Goal: Task Accomplishment & Management: Use online tool/utility

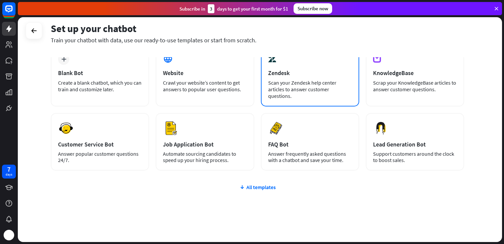
scroll to position [42, 0]
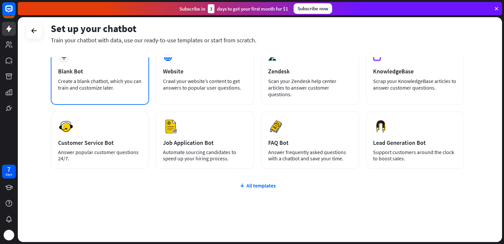
click at [131, 82] on div "Create a blank chatbot, which you can train and customize later." at bounding box center [100, 84] width 84 height 13
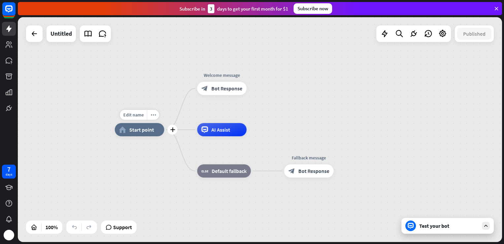
click at [146, 127] on span "Start point" at bounding box center [141, 129] width 25 height 7
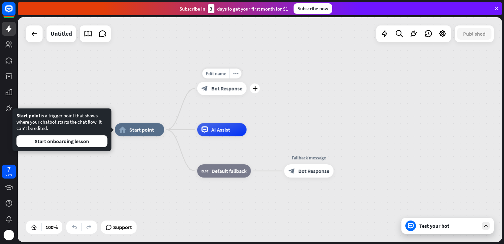
click at [220, 86] on span "Bot Response" at bounding box center [227, 88] width 31 height 7
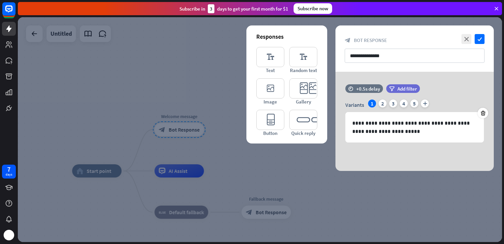
click at [188, 172] on div at bounding box center [260, 129] width 485 height 224
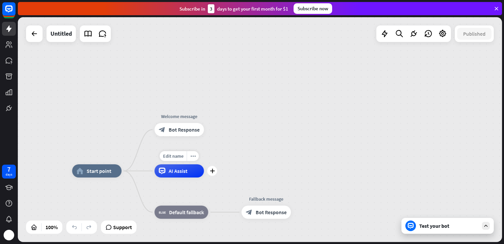
click at [186, 170] on span "AI Assist" at bounding box center [178, 170] width 19 height 7
click at [420, 225] on div "Test your bot" at bounding box center [449, 225] width 59 height 7
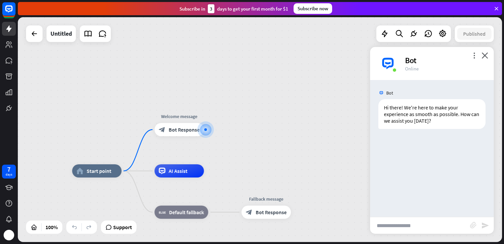
click at [396, 225] on input "text" at bounding box center [420, 225] width 100 height 17
type input "**********"
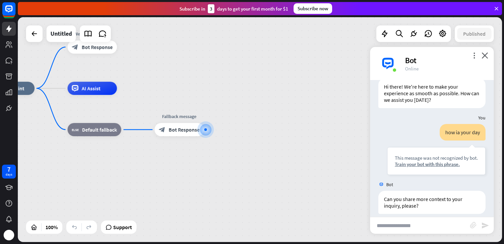
scroll to position [27, 0]
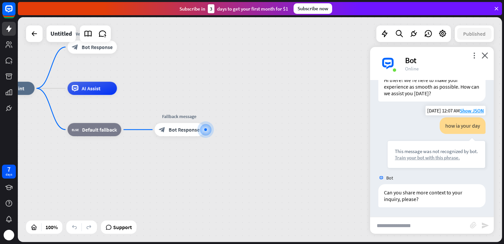
click at [419, 157] on div "Train your bot with this phrase." at bounding box center [436, 157] width 83 height 6
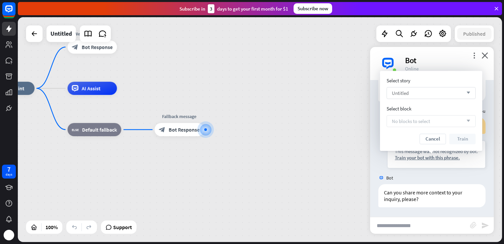
click at [433, 97] on div "Untitled arrow_down" at bounding box center [431, 93] width 89 height 12
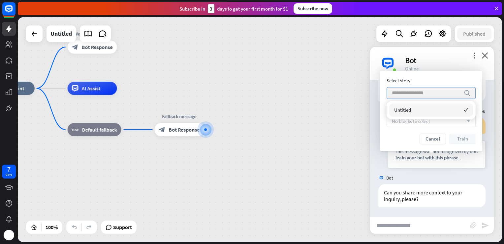
click at [433, 92] on input "search" at bounding box center [426, 92] width 69 height 11
click at [437, 130] on div "Select story search Select block No blocks to select arrow_down Cancel Train" at bounding box center [431, 110] width 89 height 67
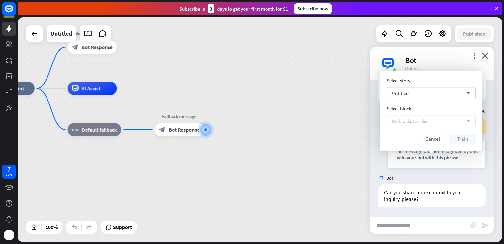
click at [433, 122] on div "No blocks to select arrow_down" at bounding box center [431, 121] width 89 height 12
click at [466, 97] on div "Untitled arrow_down" at bounding box center [431, 93] width 89 height 12
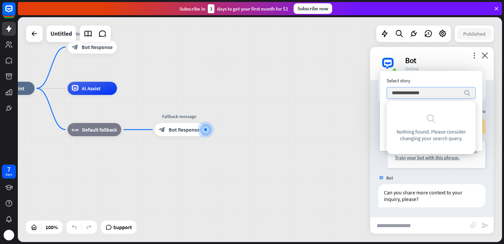
type input "**********"
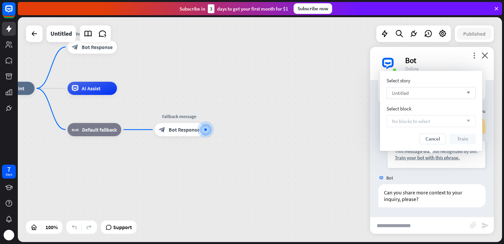
click at [432, 123] on div "No blocks to select arrow_down" at bounding box center [431, 121] width 89 height 12
click at [471, 121] on div "No blocks to select arrow_down" at bounding box center [431, 121] width 89 height 12
click at [436, 139] on button "Cancel" at bounding box center [433, 138] width 26 height 11
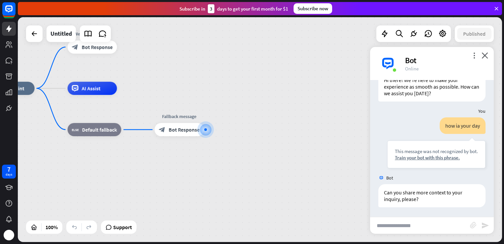
click at [400, 228] on input "text" at bounding box center [420, 225] width 100 height 17
type input "**********"
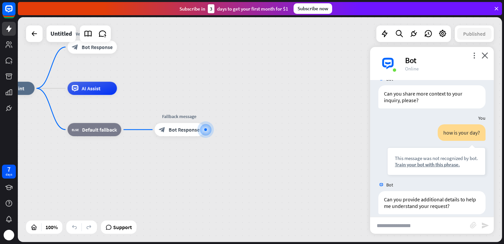
scroll to position [133, 0]
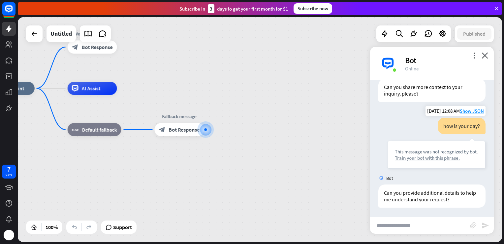
click at [417, 158] on div "Train your bot with this phrase." at bounding box center [436, 158] width 83 height 6
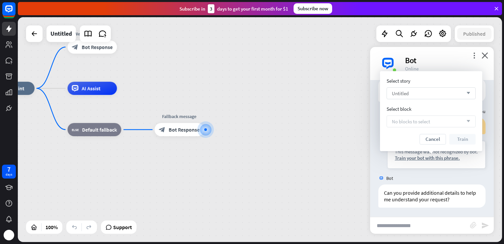
click at [421, 93] on div "Untitled arrow_down" at bounding box center [431, 93] width 89 height 12
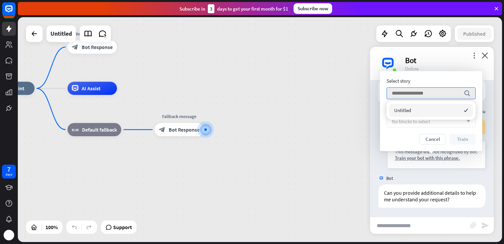
click at [420, 110] on div "Untitled checked" at bounding box center [432, 110] width 84 height 13
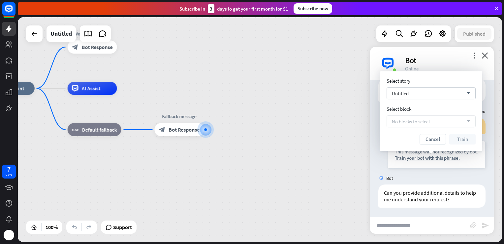
click at [436, 126] on div "No blocks to select arrow_down" at bounding box center [431, 121] width 89 height 12
click at [436, 141] on button "Cancel" at bounding box center [433, 139] width 26 height 11
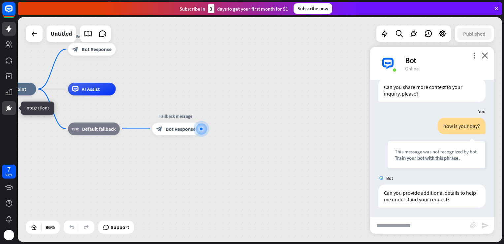
click at [9, 108] on icon at bounding box center [9, 108] width 4 height 4
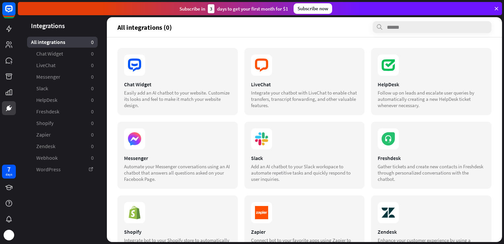
click at [499, 6] on icon at bounding box center [497, 9] width 6 height 6
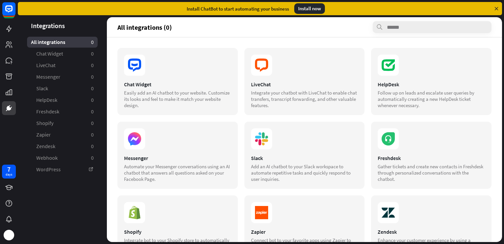
click at [498, 9] on icon at bounding box center [497, 9] width 6 height 6
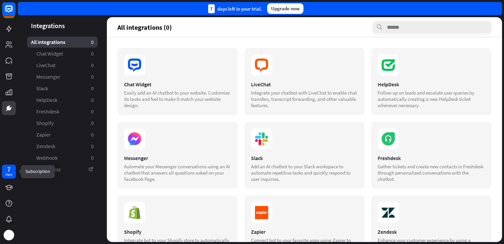
click at [8, 172] on div "7" at bounding box center [8, 169] width 3 height 6
